Goal: Find specific page/section: Find specific page/section

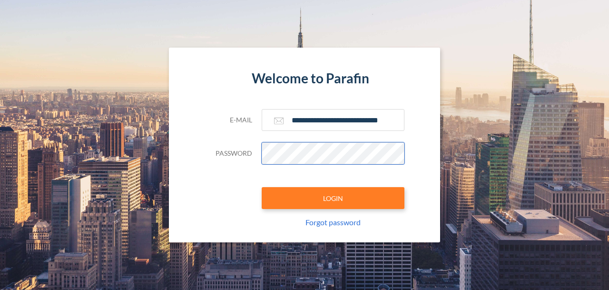
click at [333, 198] on button "LOGIN" at bounding box center [332, 198] width 143 height 22
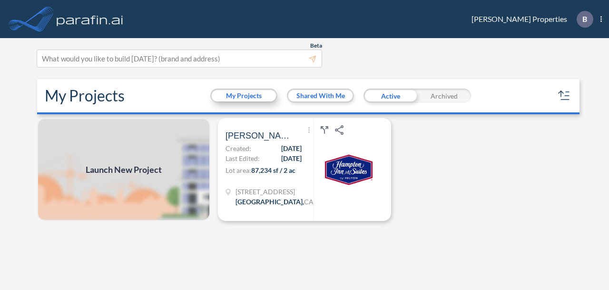
click at [243, 96] on button "My Projects" at bounding box center [244, 95] width 64 height 11
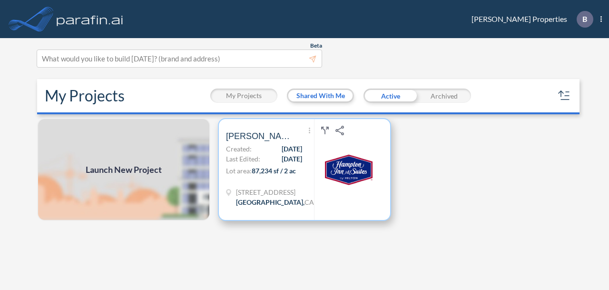
click at [348, 176] on img at bounding box center [349, 169] width 48 height 48
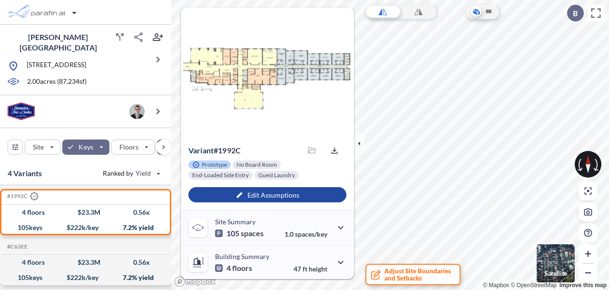
click at [563, 271] on p "Satellite" at bounding box center [555, 273] width 23 height 8
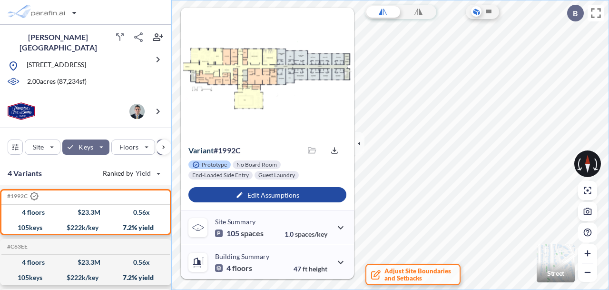
click at [184, 165] on section "View Floorplans Variant # 1992c Saved files No files Export Prototype No Board …" at bounding box center [389, 145] width 437 height 290
click at [559, 252] on img "button" at bounding box center [555, 263] width 38 height 38
